Goal: Use online tool/utility: Utilize a website feature to perform a specific function

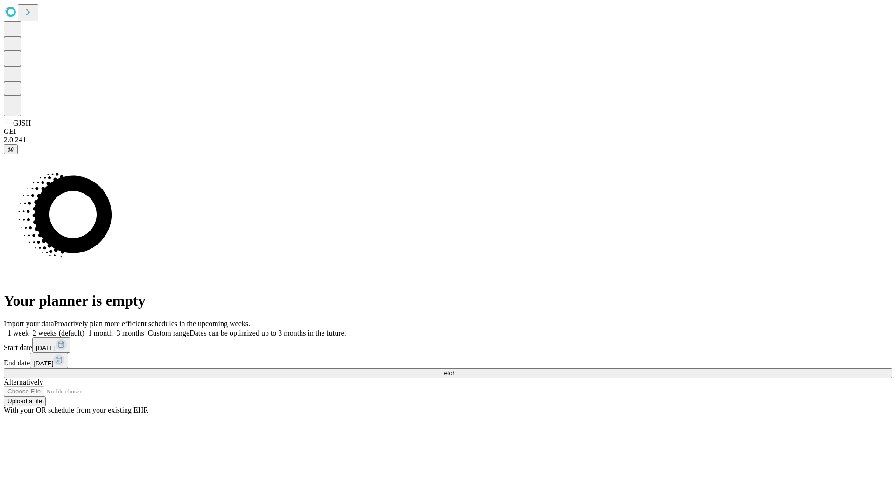
click at [455, 370] on span "Fetch" at bounding box center [447, 373] width 15 height 7
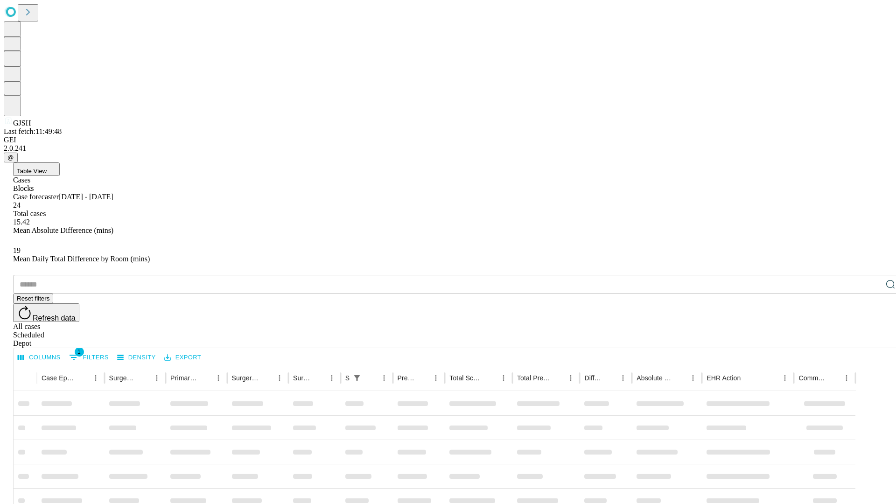
click at [47, 168] on span "Table View" at bounding box center [32, 171] width 30 height 7
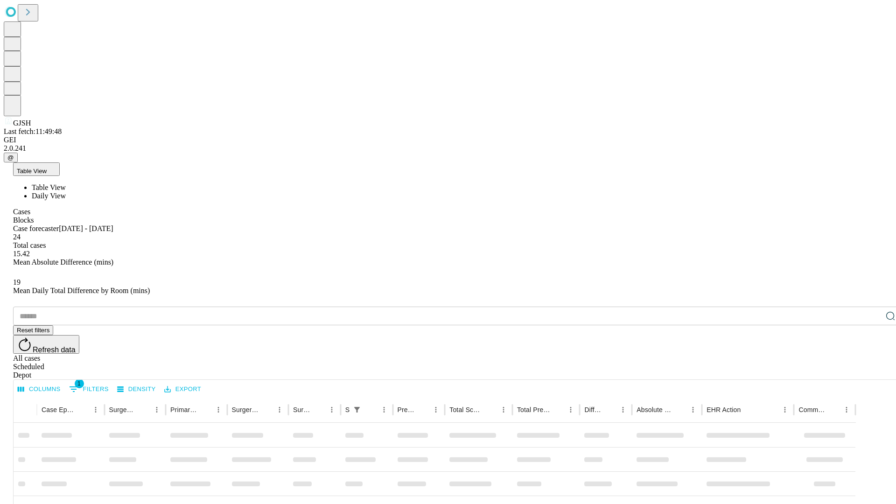
click at [66, 192] on span "Daily View" at bounding box center [49, 196] width 34 height 8
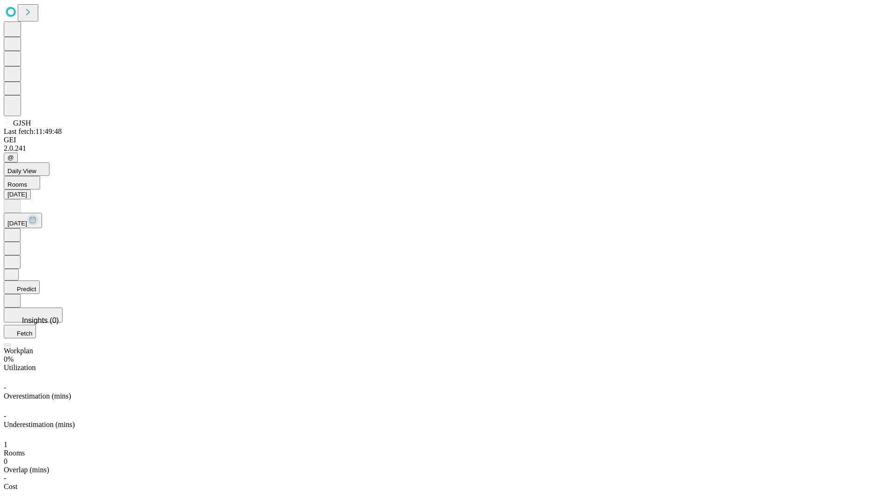
click at [40, 280] on button "Predict" at bounding box center [22, 287] width 36 height 14
